Goal: Information Seeking & Learning: Learn about a topic

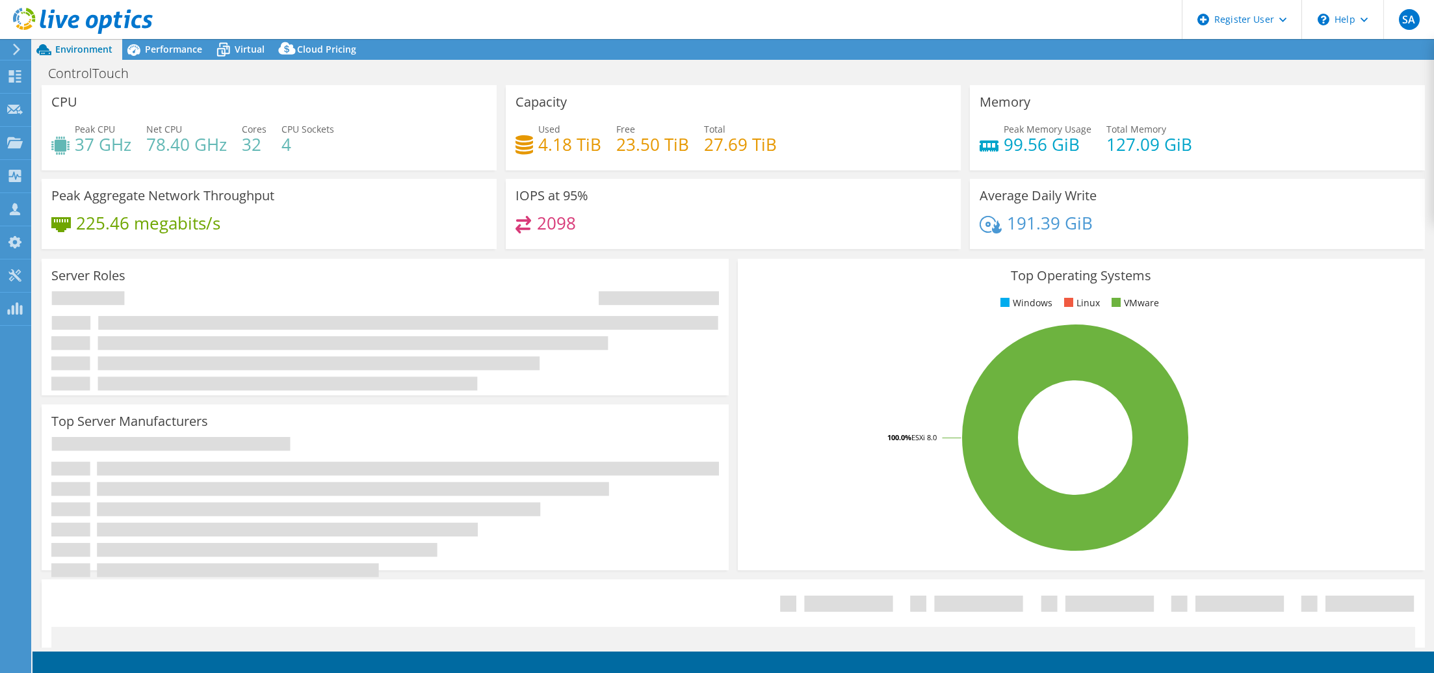
select select "USD"
click at [188, 43] on span "Performance" at bounding box center [173, 49] width 57 height 12
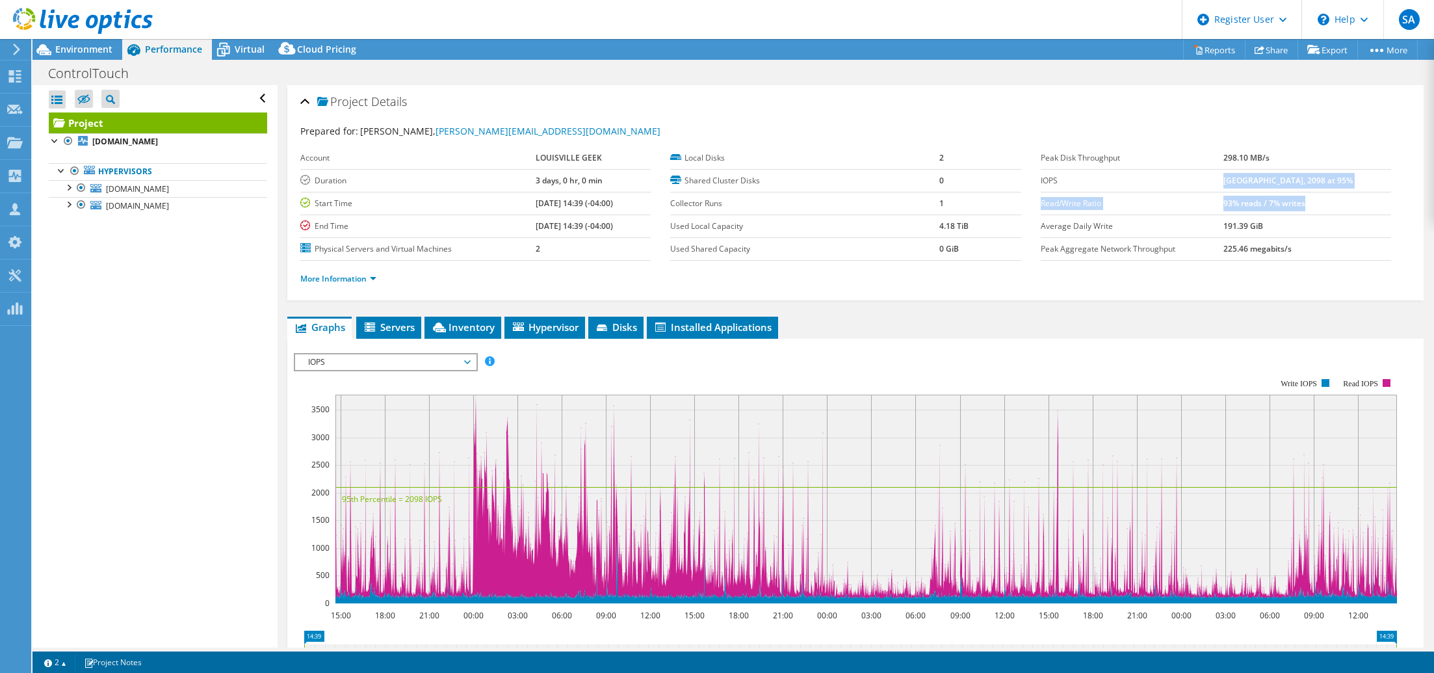
drag, startPoint x: 1241, startPoint y: 185, endPoint x: 1362, endPoint y: 193, distance: 121.9
click at [1362, 193] on tbody "Peak Disk Throughput 298.10 MB/s IOPS 3771 at [GEOGRAPHIC_DATA], 2098 at 95% Re…" at bounding box center [1216, 204] width 350 height 114
drag, startPoint x: 1362, startPoint y: 193, endPoint x: 1353, endPoint y: 191, distance: 9.9
click at [1354, 191] on td "[GEOGRAPHIC_DATA], 2098 at 95%" at bounding box center [1308, 180] width 168 height 23
click at [66, 188] on div at bounding box center [68, 186] width 13 height 13
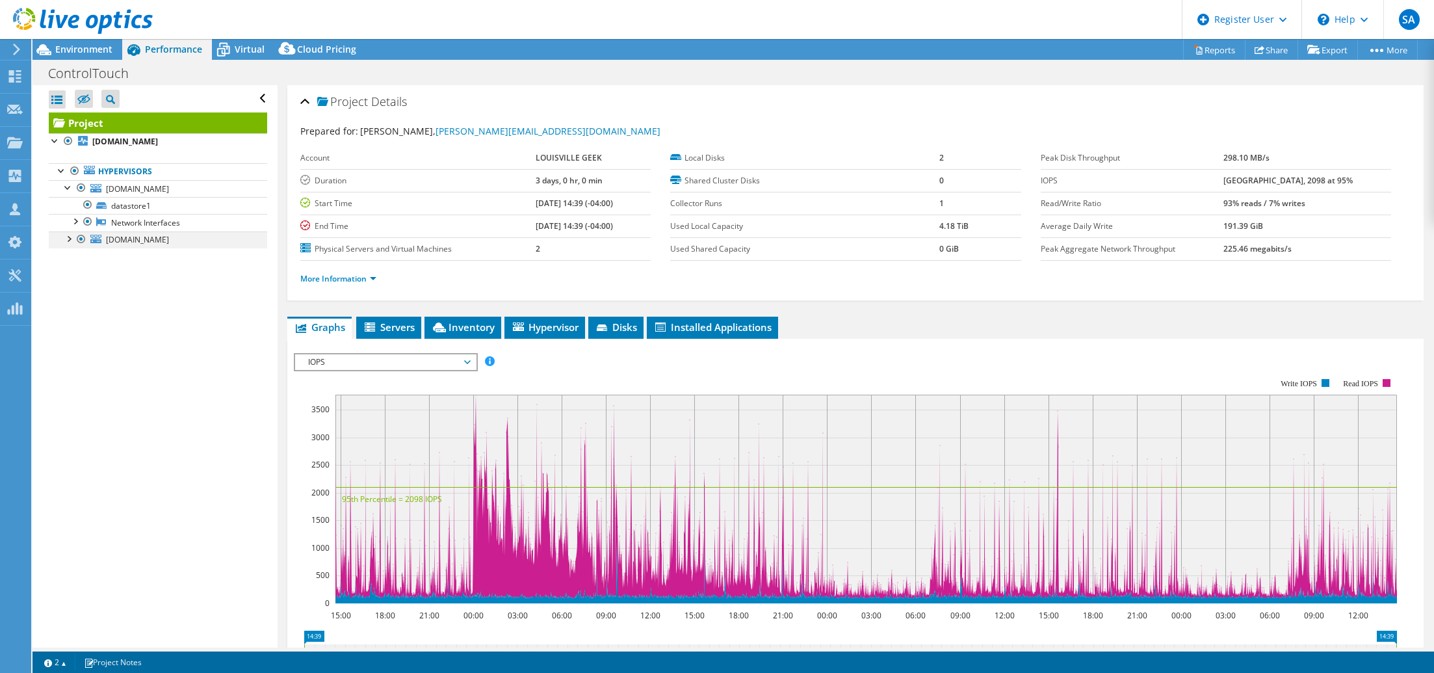
click at [70, 239] on div at bounding box center [68, 237] width 13 height 13
click at [93, 54] on span "Environment" at bounding box center [83, 49] width 57 height 12
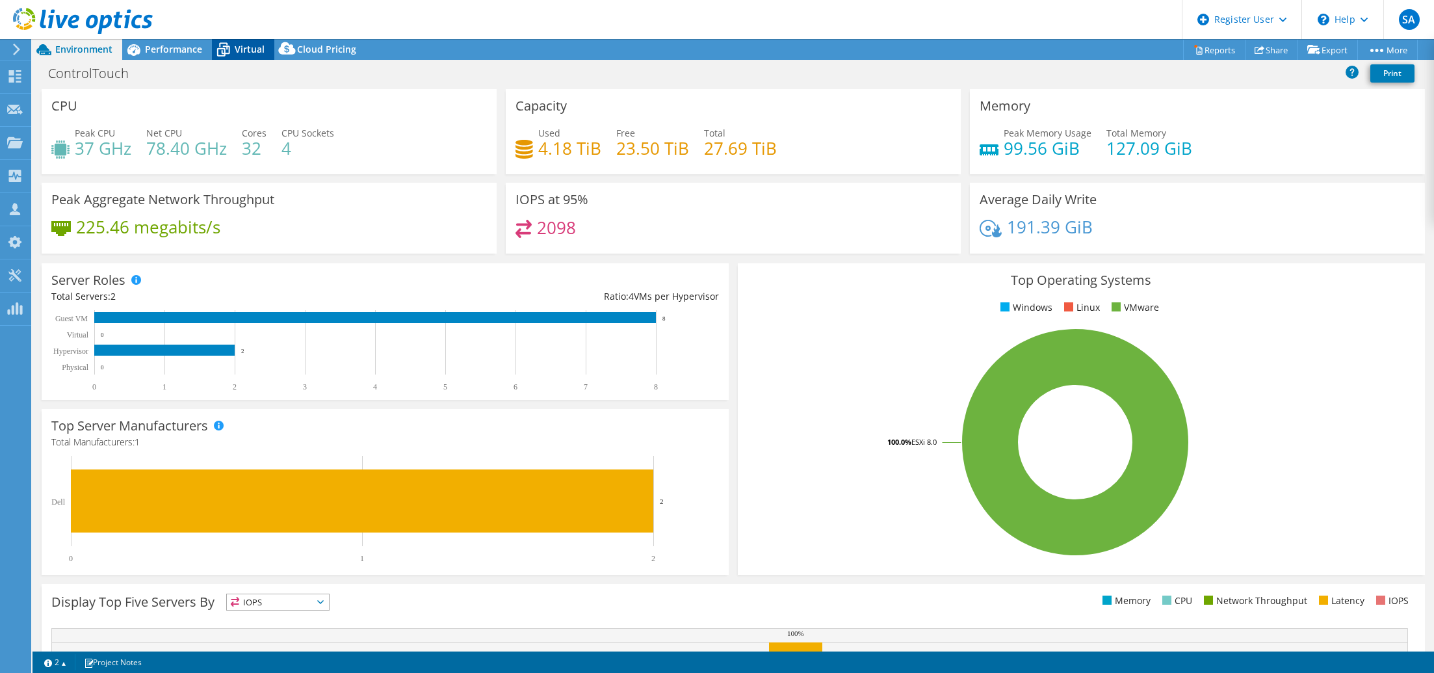
click at [261, 47] on span "Virtual" at bounding box center [250, 49] width 30 height 12
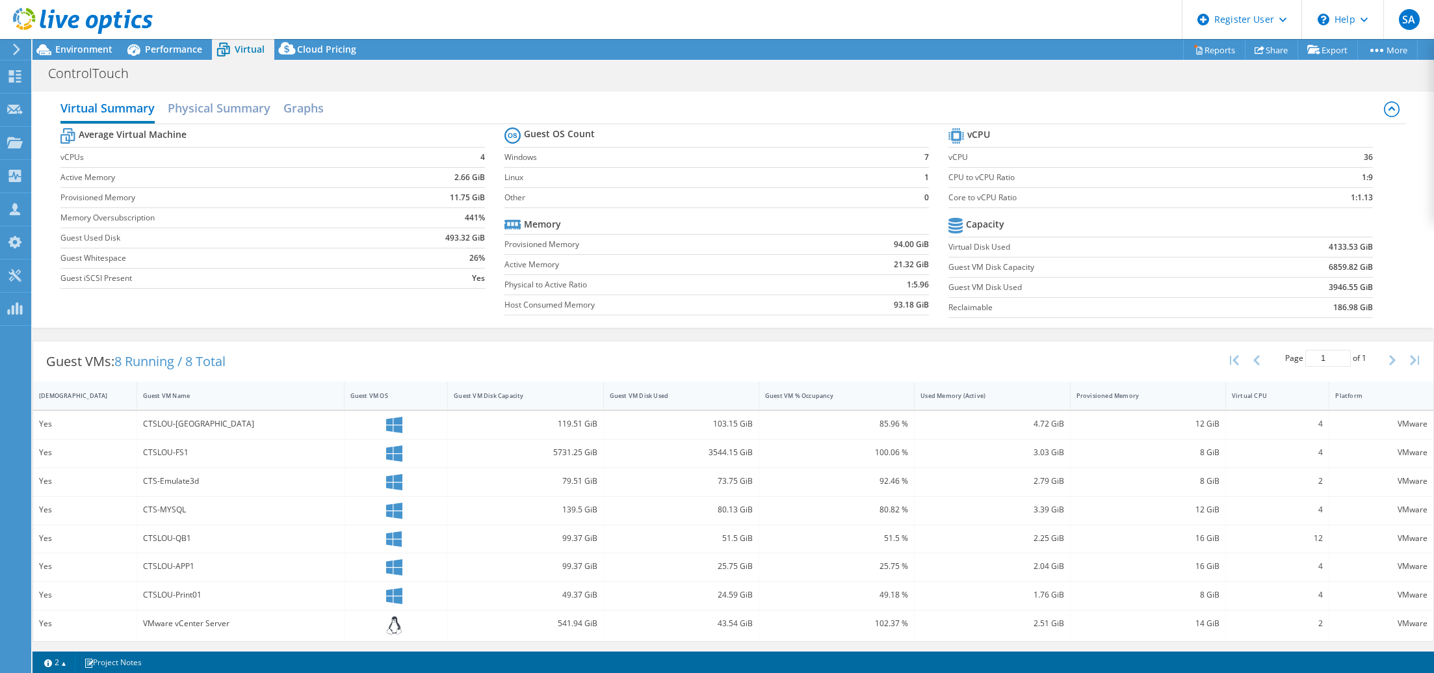
scroll to position [1, 0]
drag, startPoint x: 385, startPoint y: 421, endPoint x: 439, endPoint y: 431, distance: 55.0
click at [439, 431] on div at bounding box center [397, 424] width 104 height 28
click at [148, 57] on div "Performance" at bounding box center [167, 49] width 90 height 21
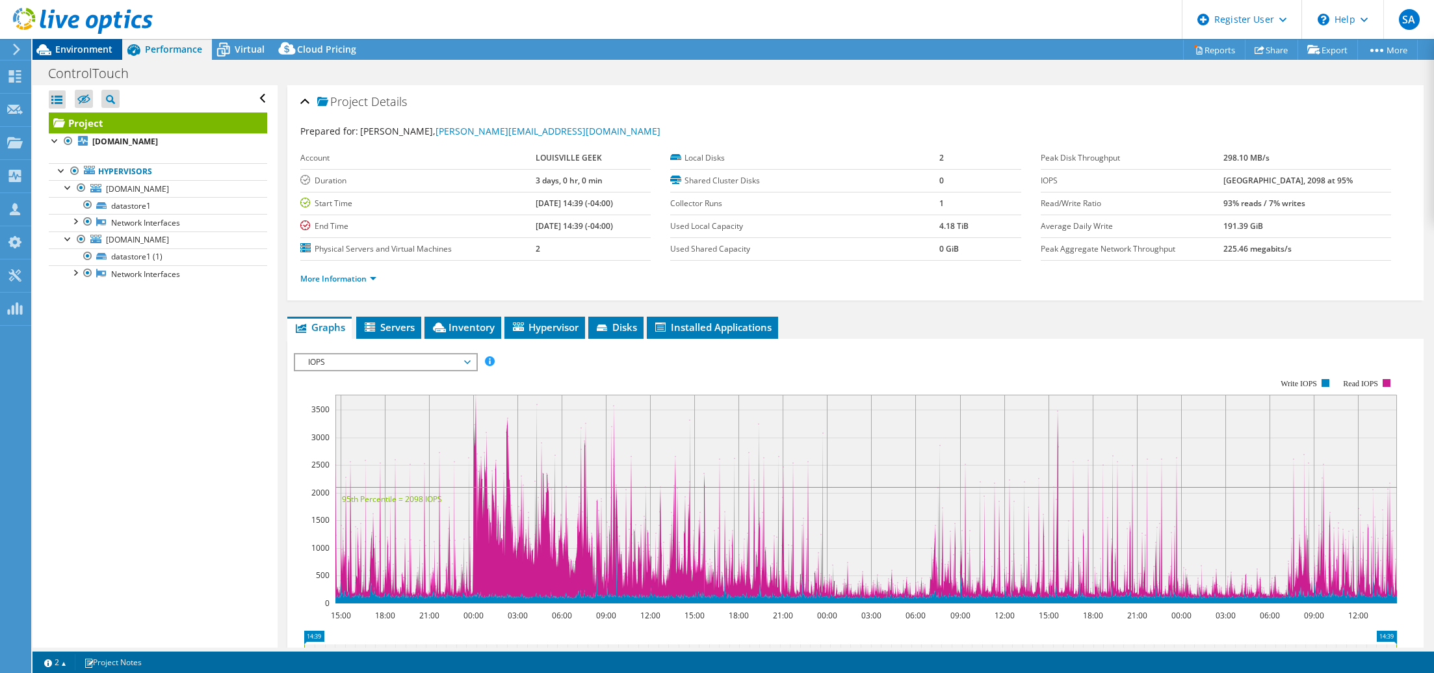
scroll to position [0, 0]
click at [75, 49] on span "Environment" at bounding box center [83, 49] width 57 height 12
